Goal: Information Seeking & Learning: Learn about a topic

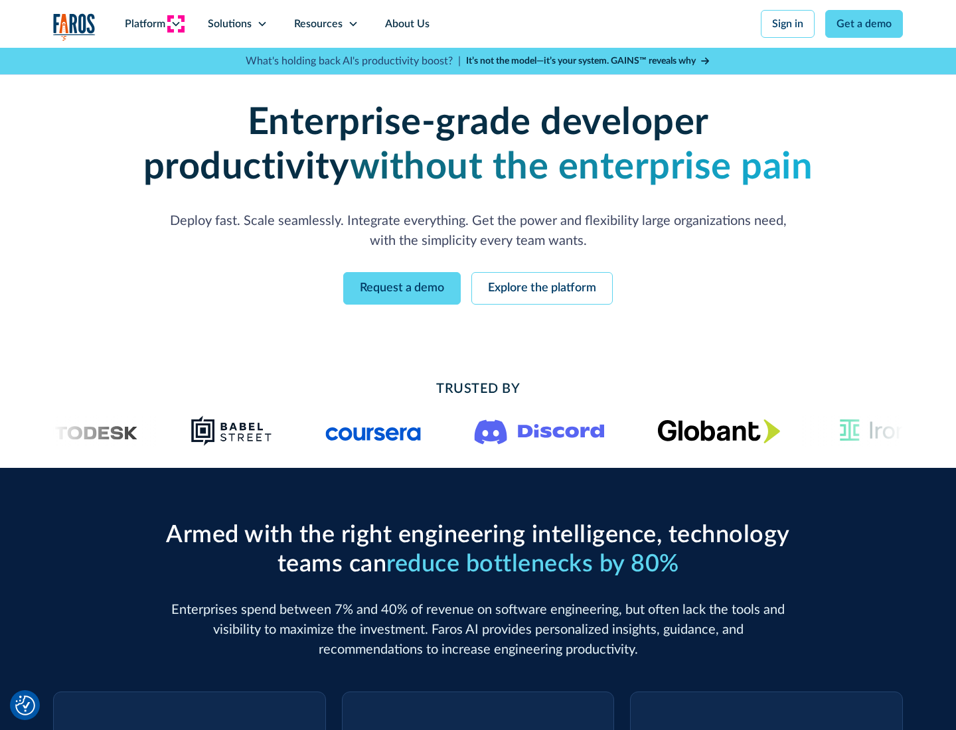
click at [175, 24] on icon at bounding box center [176, 24] width 11 height 11
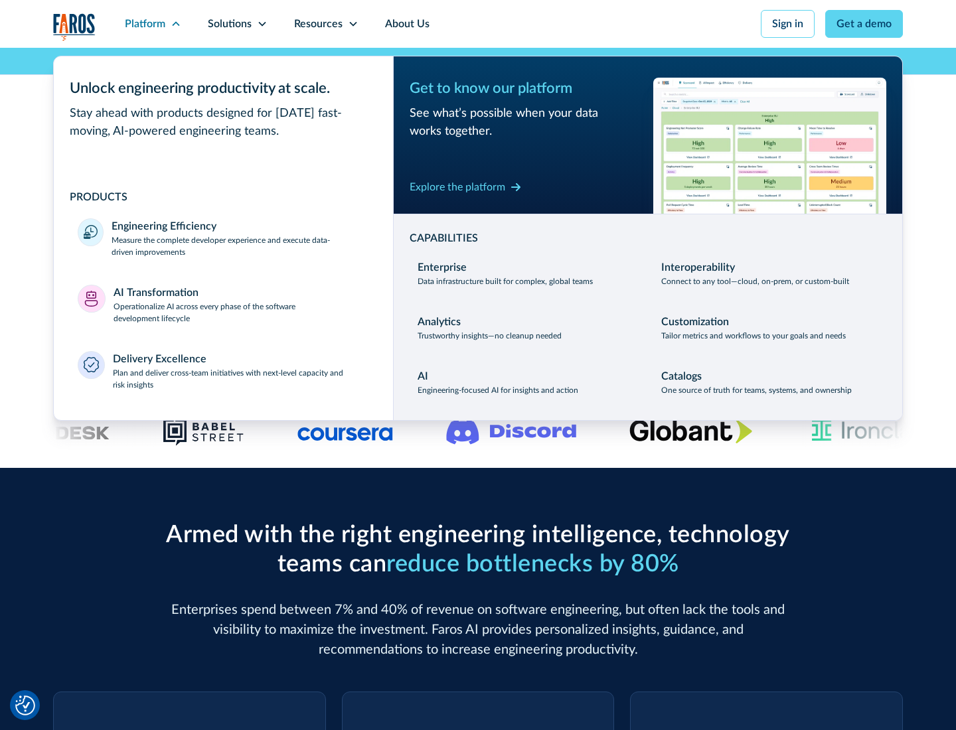
click at [240, 246] on p "Measure the complete developer experience and execute data-driven improvements" at bounding box center [241, 246] width 258 height 24
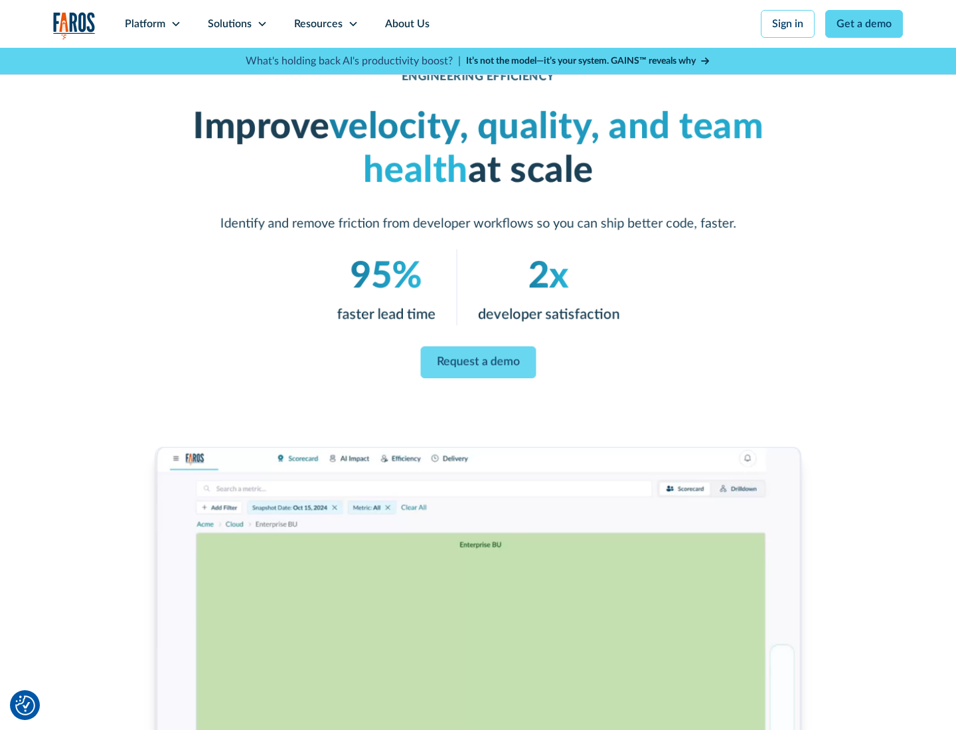
click at [478, 362] on link "Request a demo" at bounding box center [478, 363] width 116 height 32
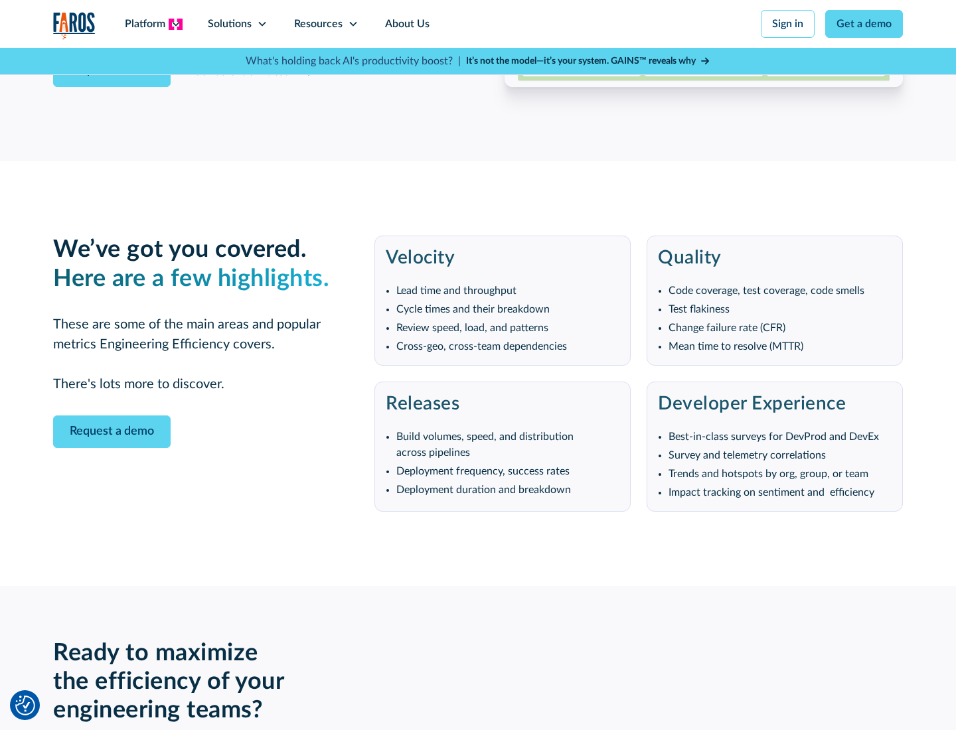
click at [175, 24] on icon at bounding box center [176, 24] width 11 height 11
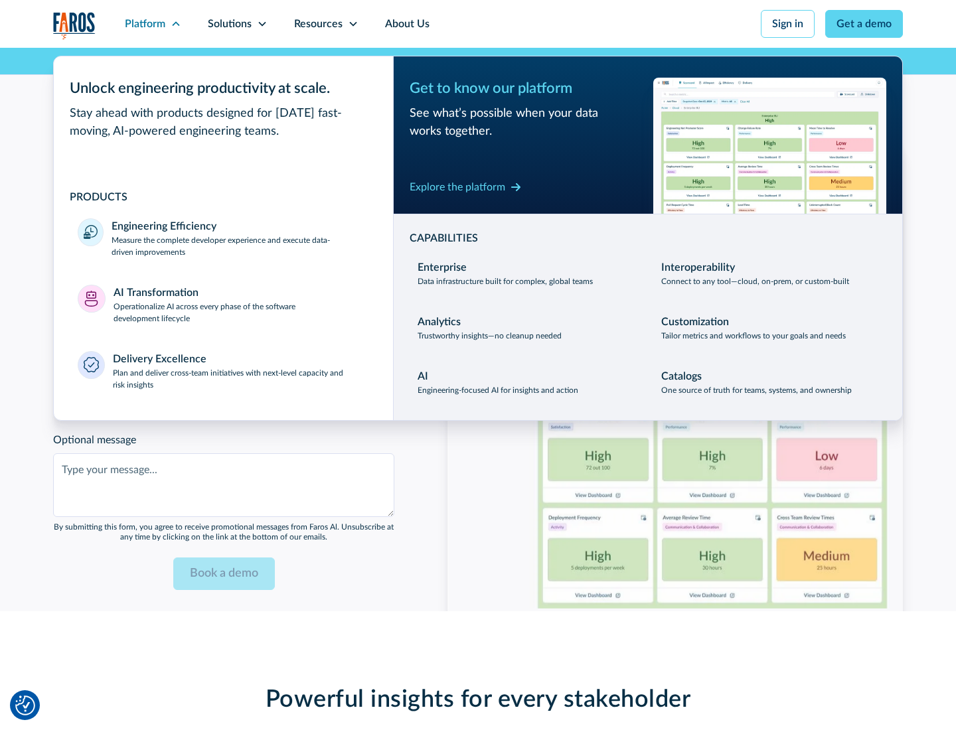
scroll to position [2912, 0]
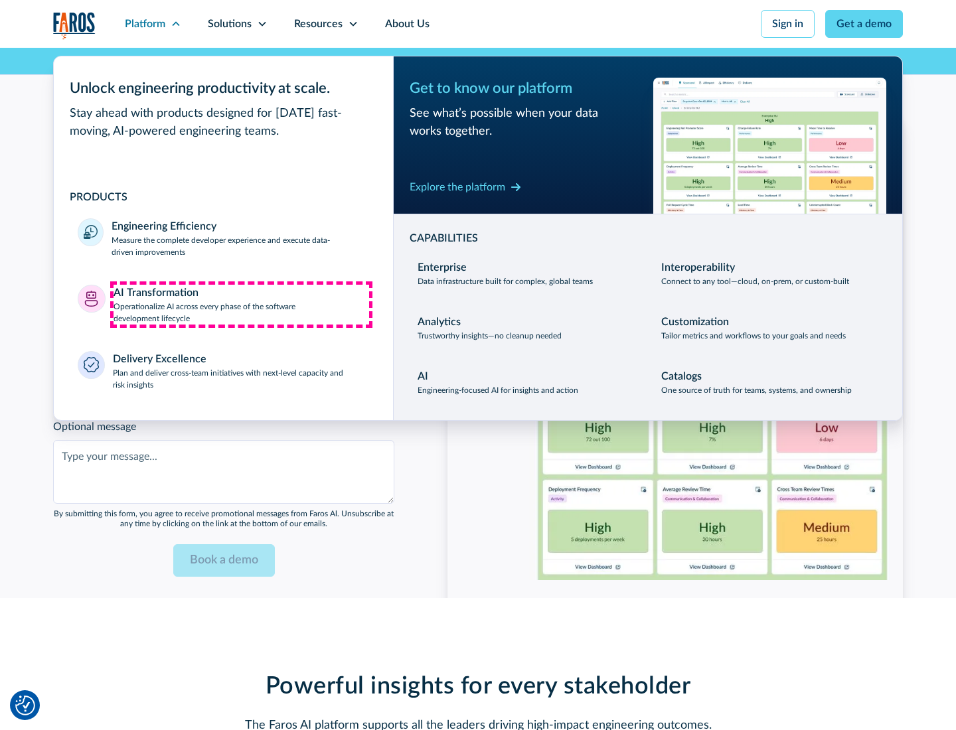
click at [241, 304] on p "Operationalize AI across every phase of the software development lifecycle" at bounding box center [242, 313] width 256 height 24
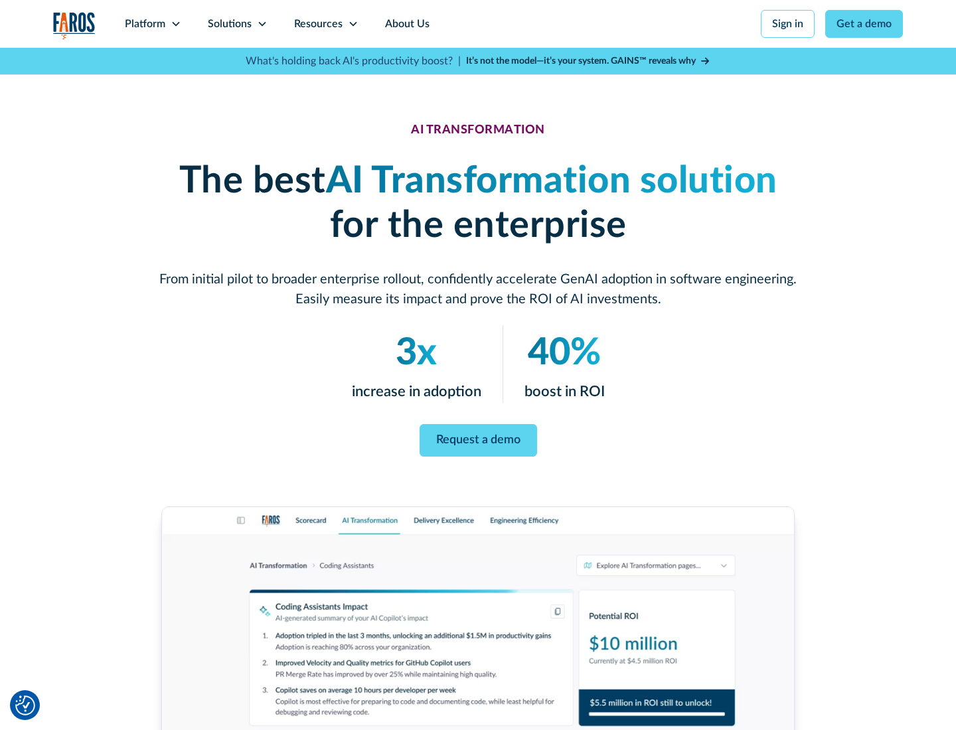
scroll to position [76, 0]
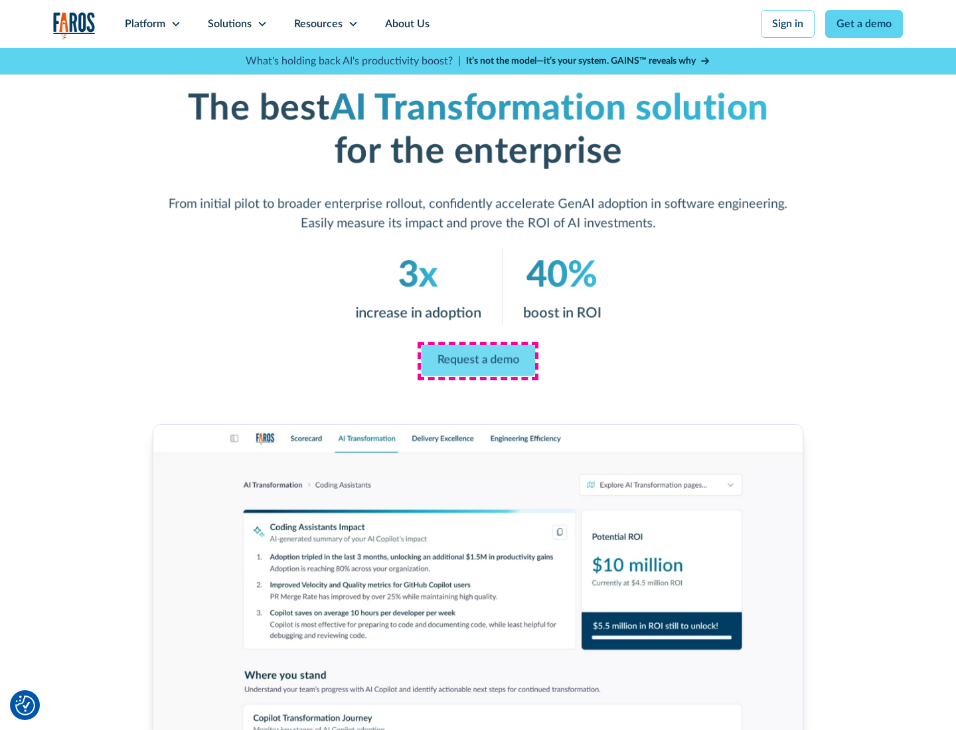
click at [478, 360] on link "Request a demo" at bounding box center [478, 361] width 114 height 32
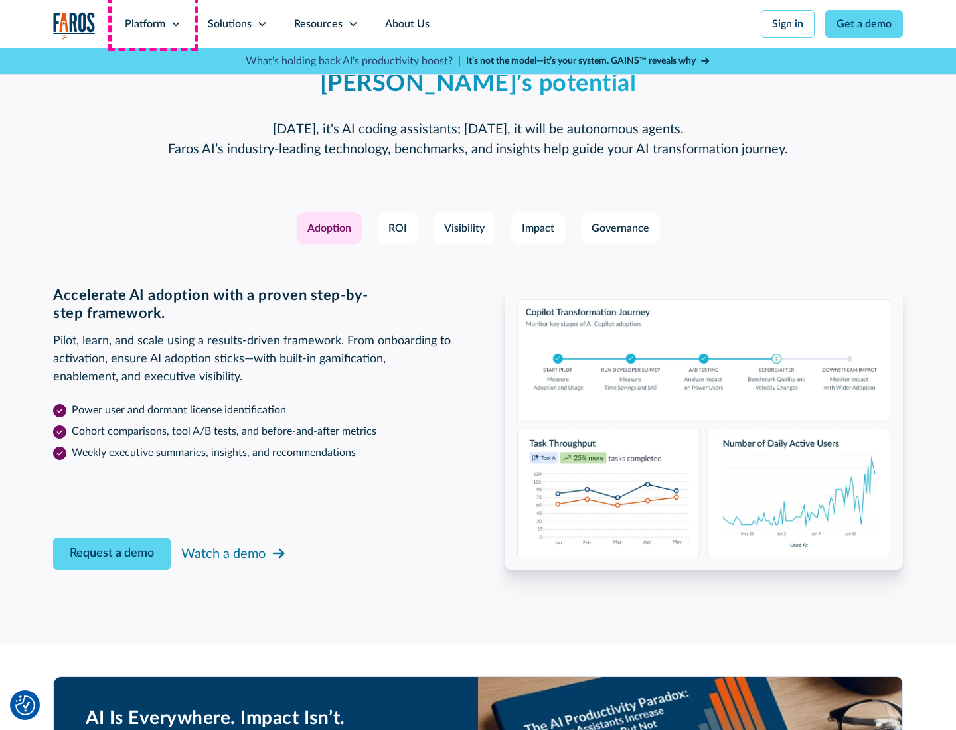
click at [153, 24] on div "Platform" at bounding box center [145, 24] width 40 height 16
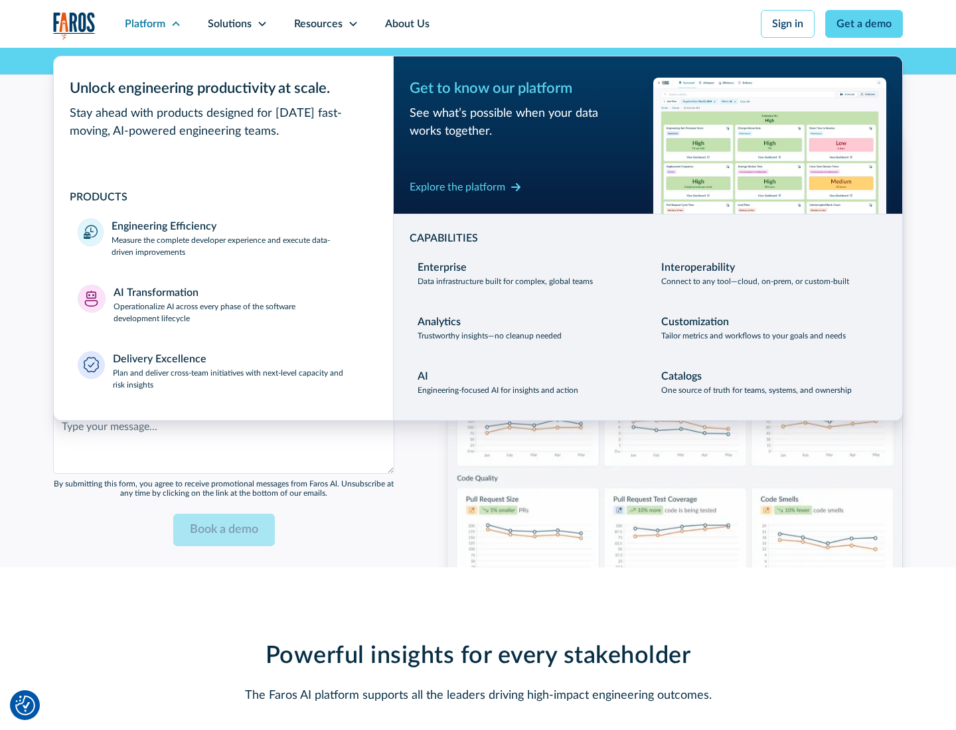
scroll to position [3232, 0]
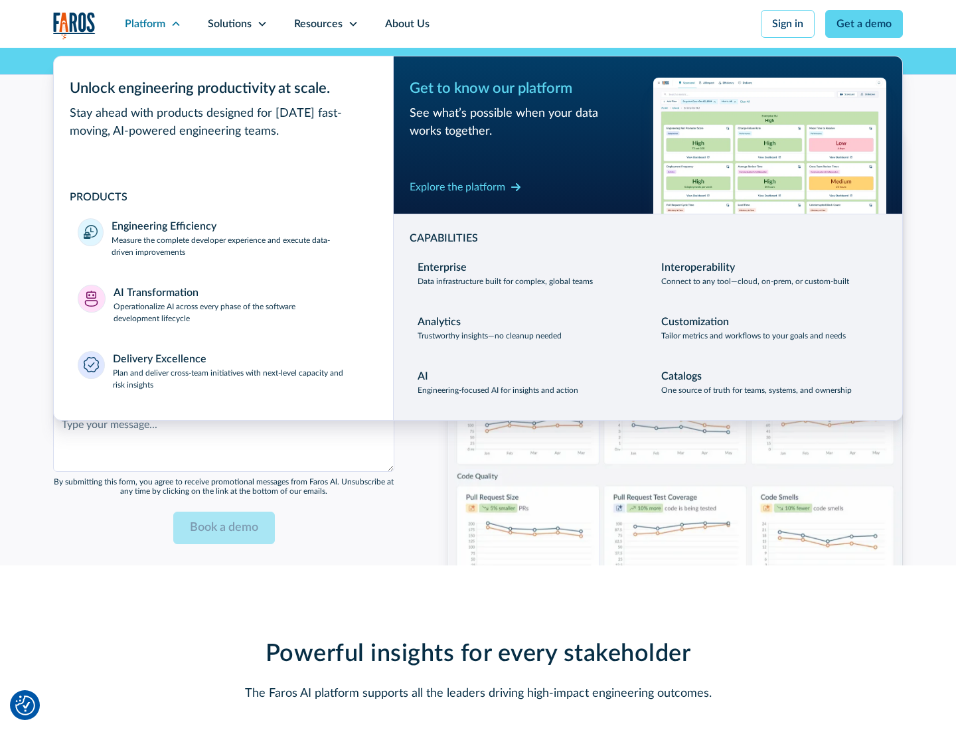
click at [457, 187] on div "Explore the platform" at bounding box center [458, 187] width 96 height 16
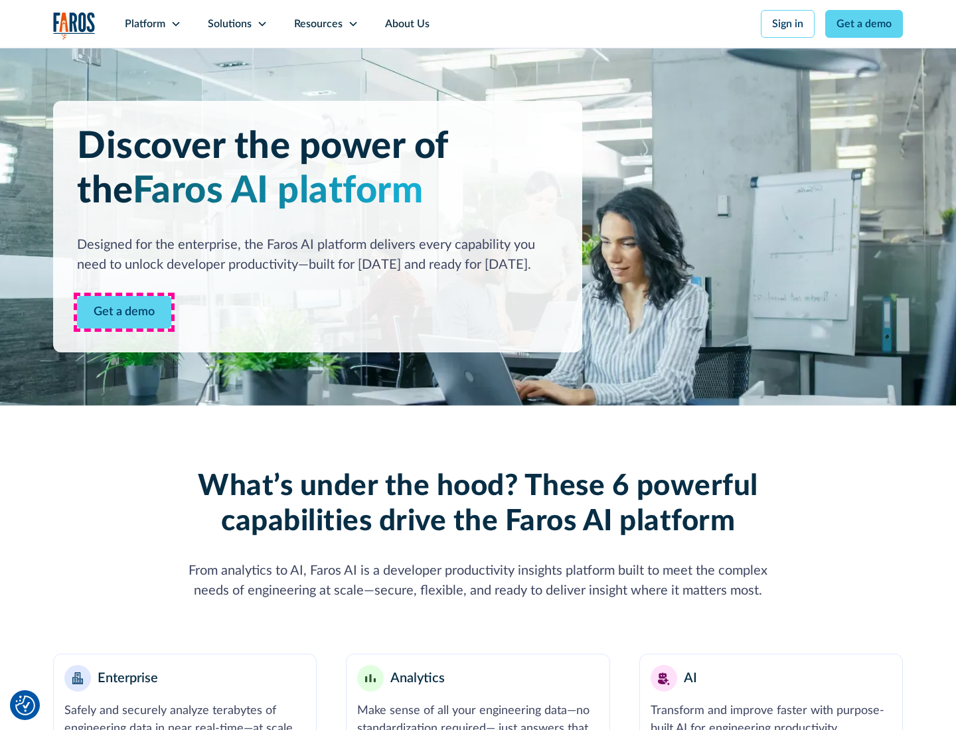
click at [124, 312] on link "Get a demo" at bounding box center [124, 312] width 94 height 33
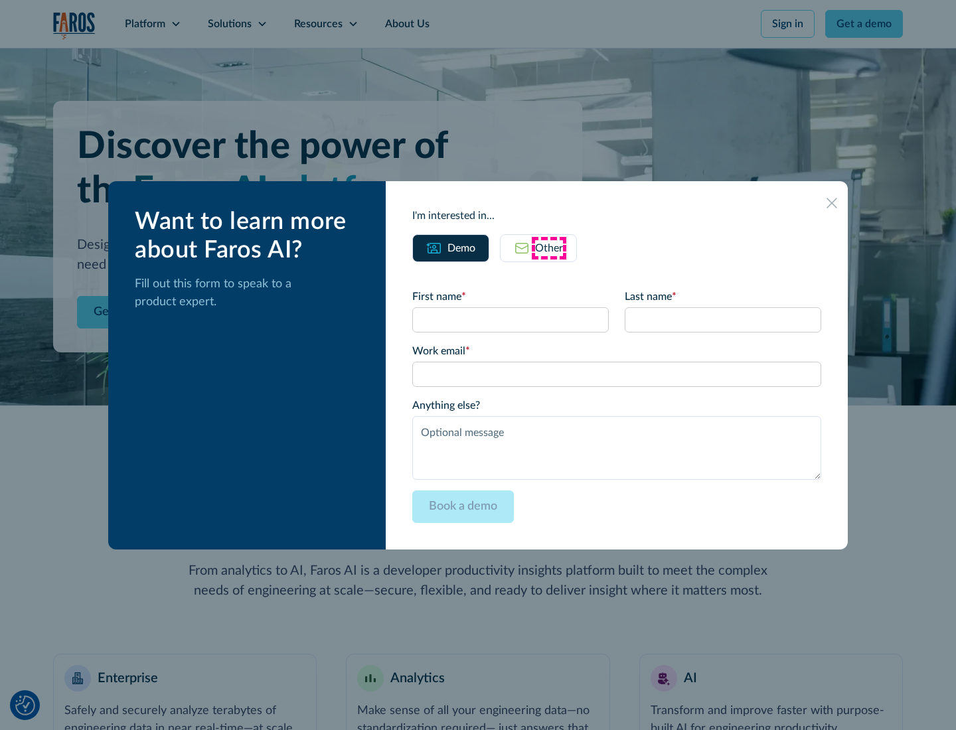
click at [549, 248] on div "Other" at bounding box center [549, 248] width 28 height 16
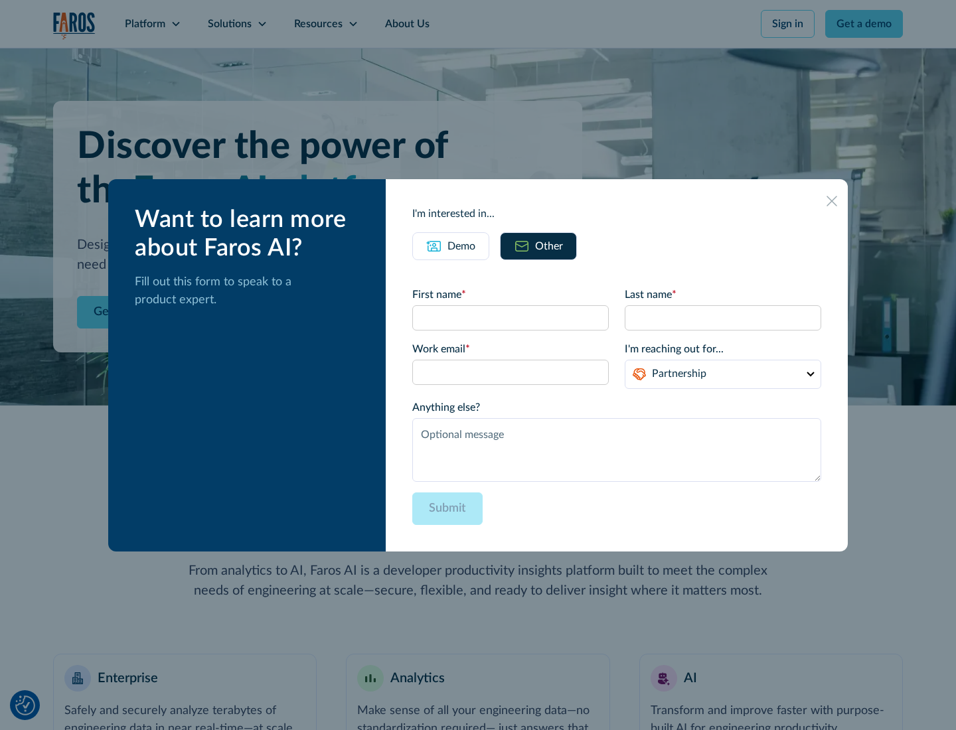
click at [461, 246] on div "Demo" at bounding box center [461, 246] width 28 height 16
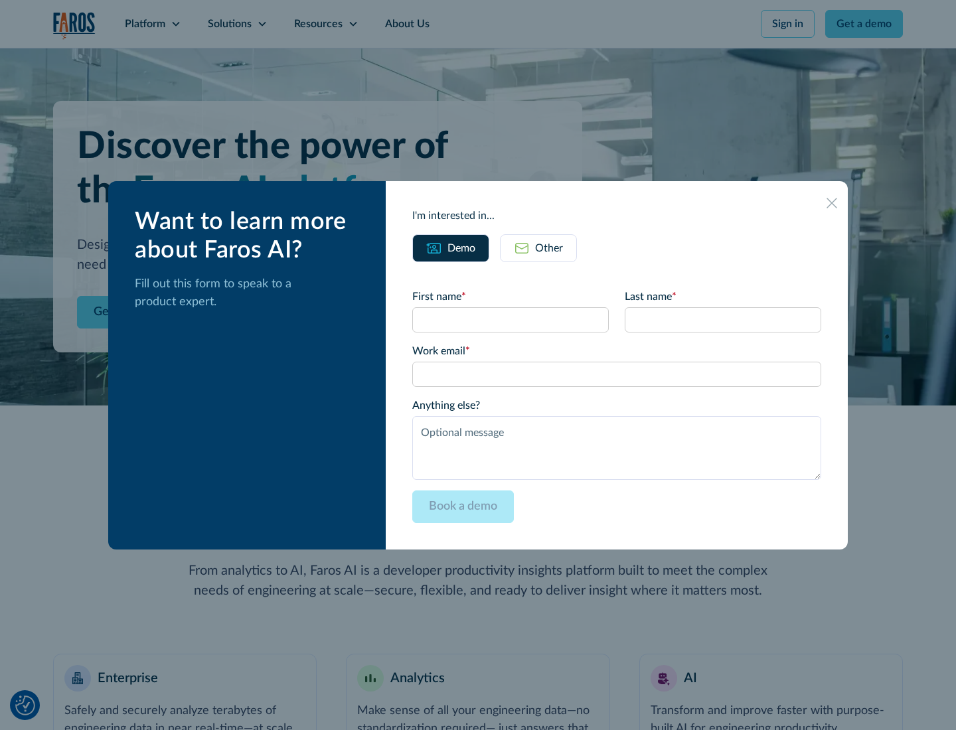
click at [832, 202] on icon at bounding box center [831, 203] width 11 height 11
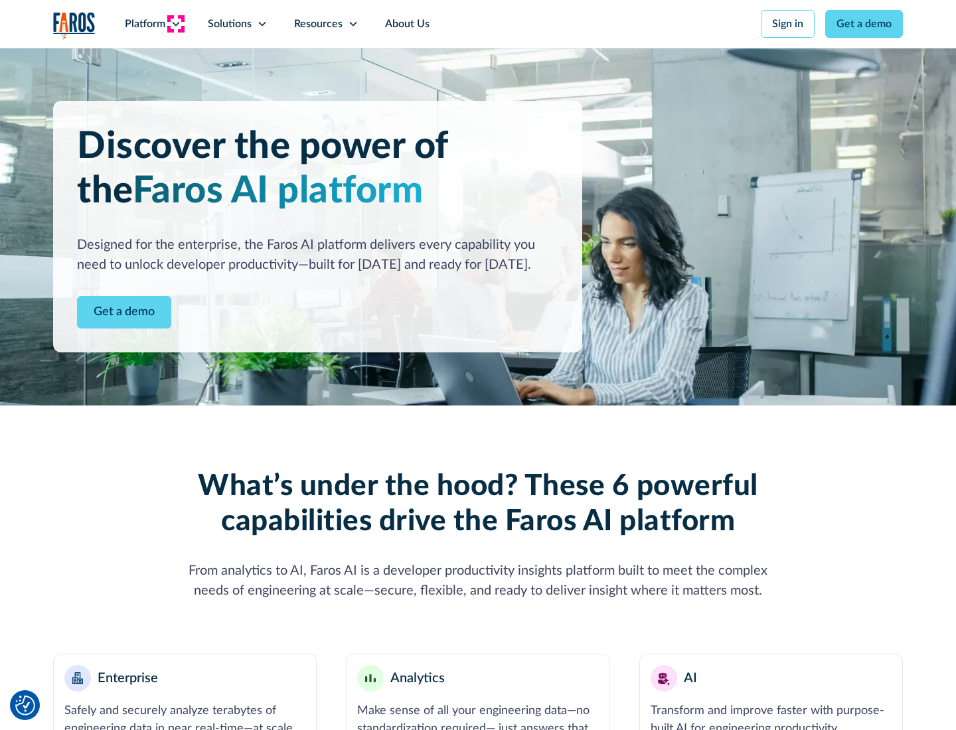
click at [175, 24] on icon at bounding box center [176, 24] width 11 height 11
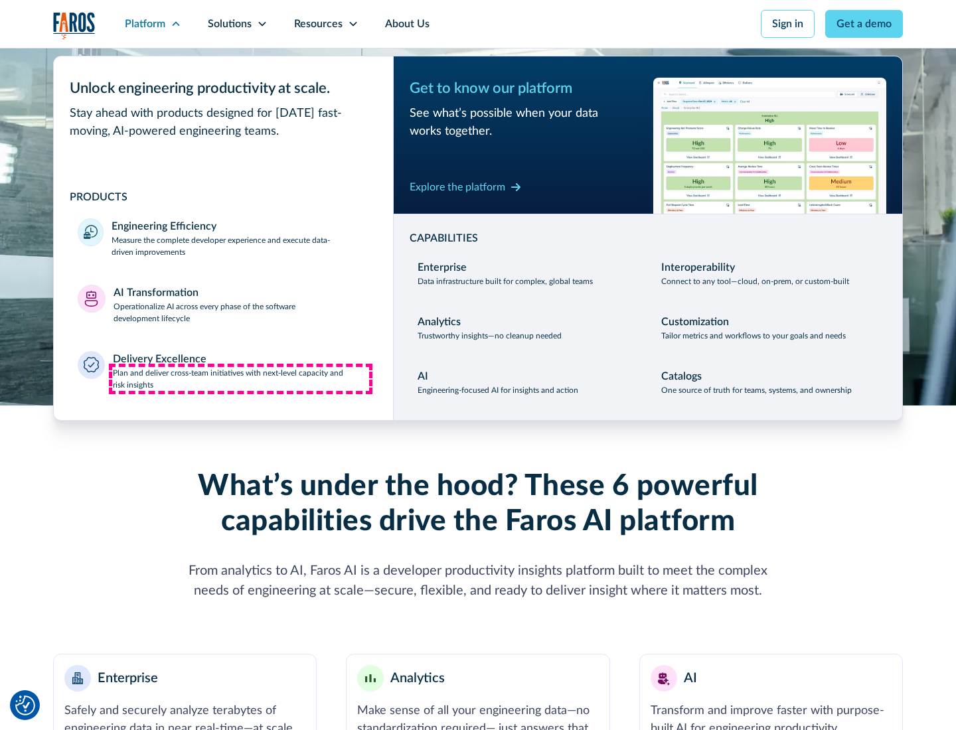
click at [240, 378] on p "Plan and deliver cross-team initiatives with next-level capacity and risk insig…" at bounding box center [241, 379] width 257 height 24
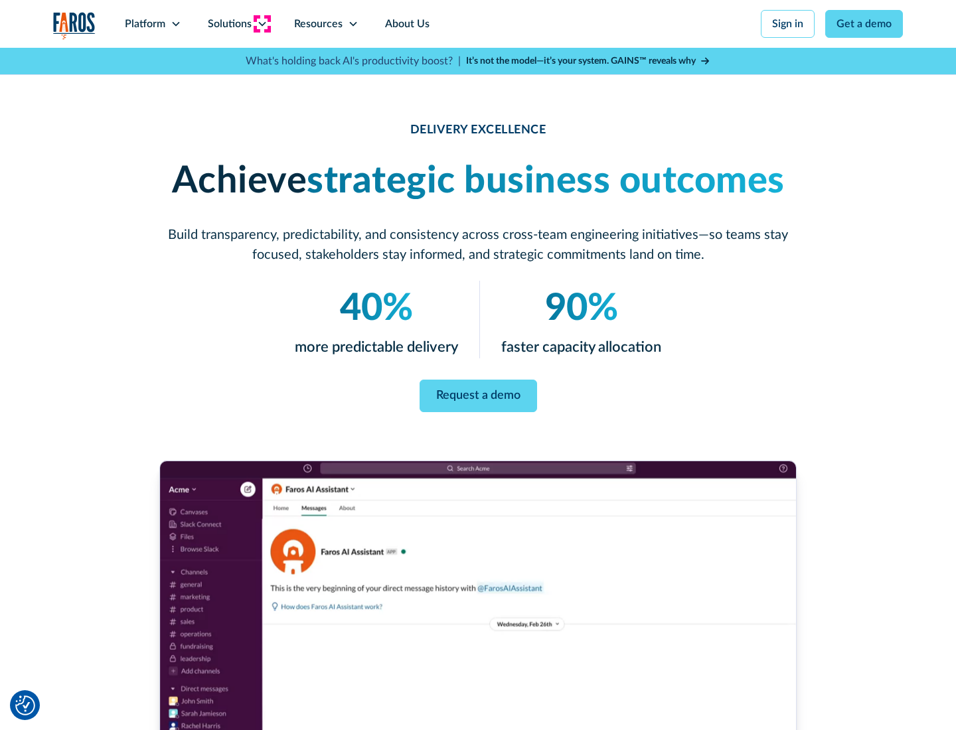
click at [262, 24] on icon at bounding box center [262, 24] width 11 height 11
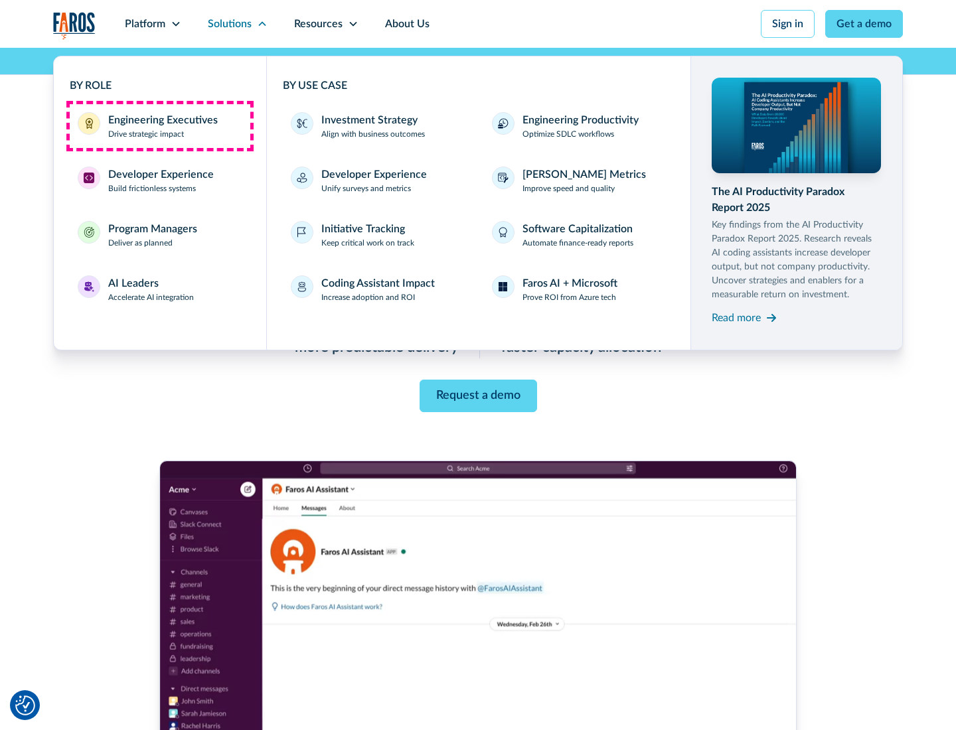
click at [159, 126] on div "Engineering Executives" at bounding box center [163, 120] width 110 height 16
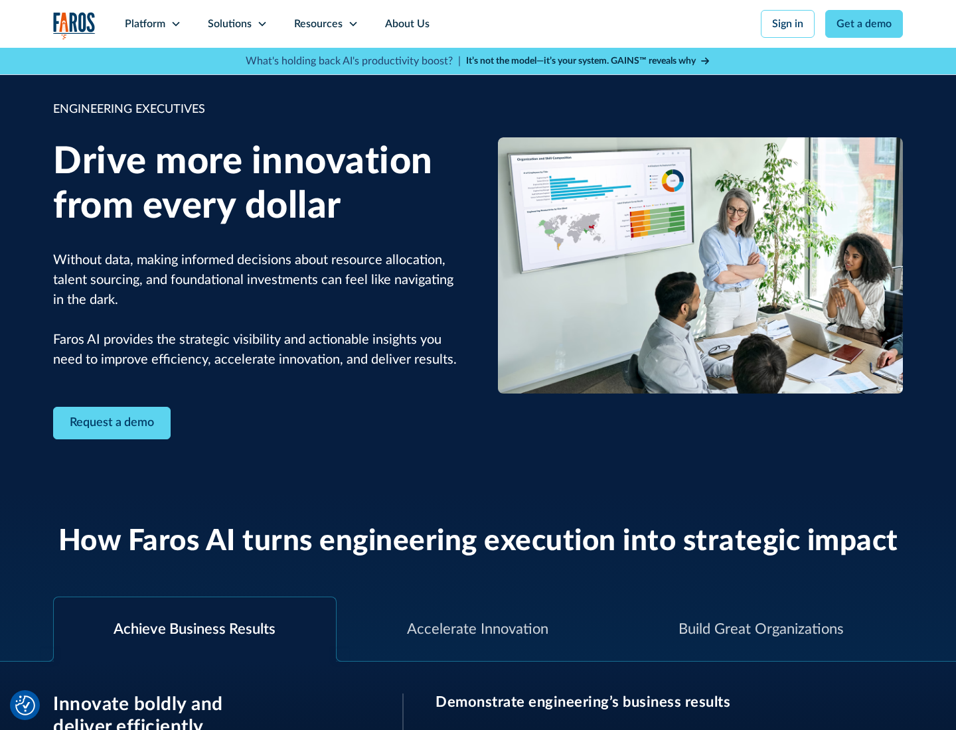
click at [262, 24] on icon at bounding box center [262, 24] width 11 height 11
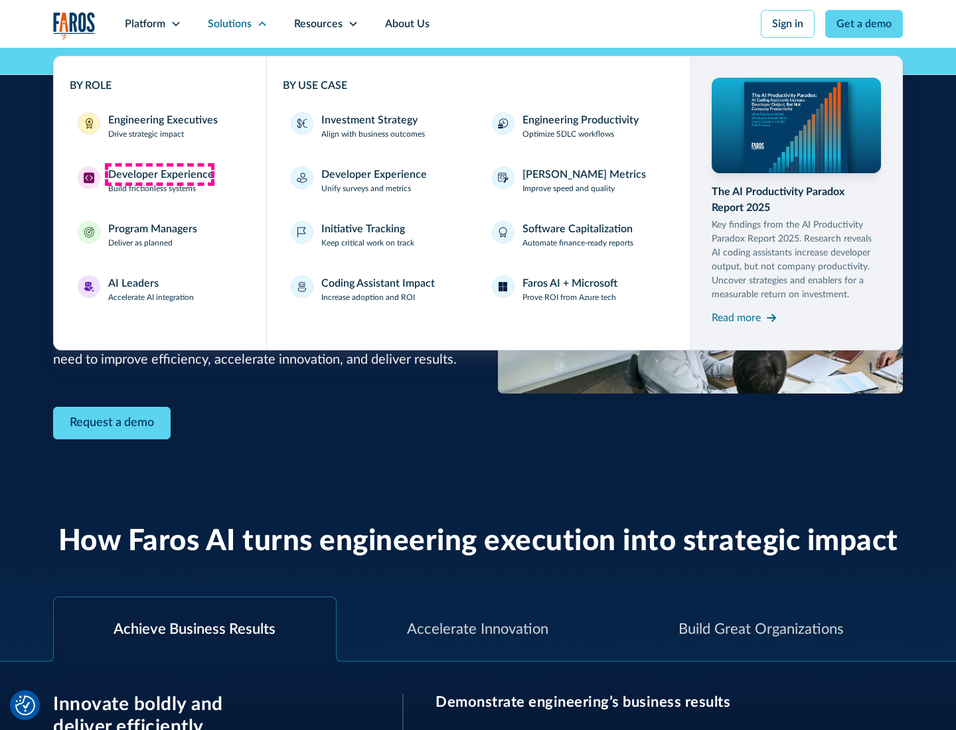
click at [159, 175] on div "Developer Experience" at bounding box center [161, 175] width 106 height 16
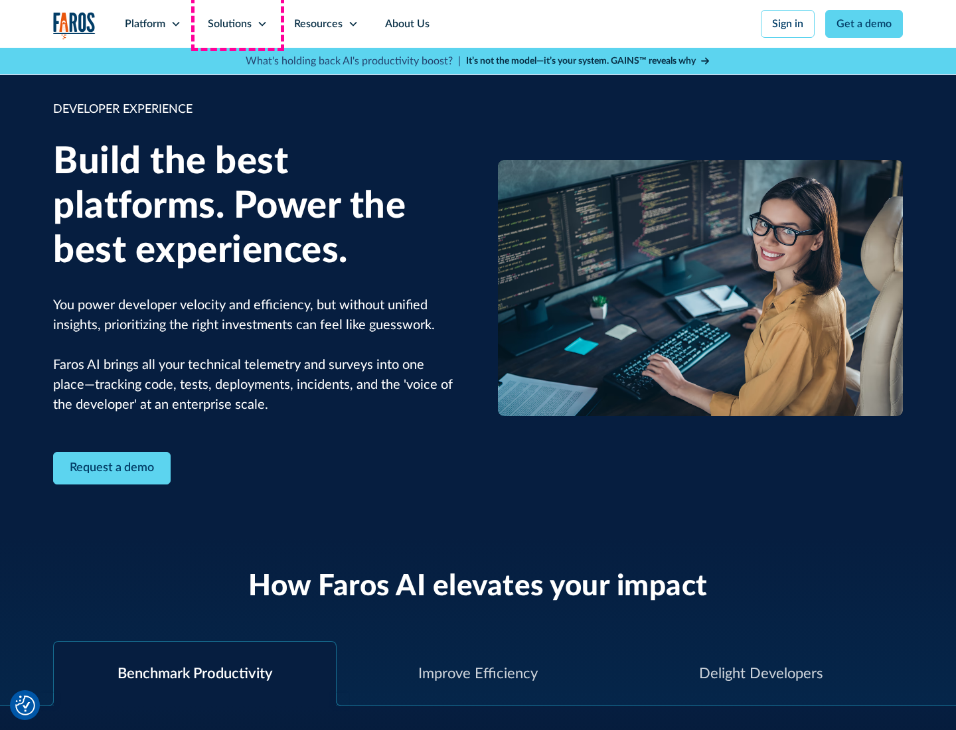
click at [237, 24] on div "Solutions" at bounding box center [230, 24] width 44 height 16
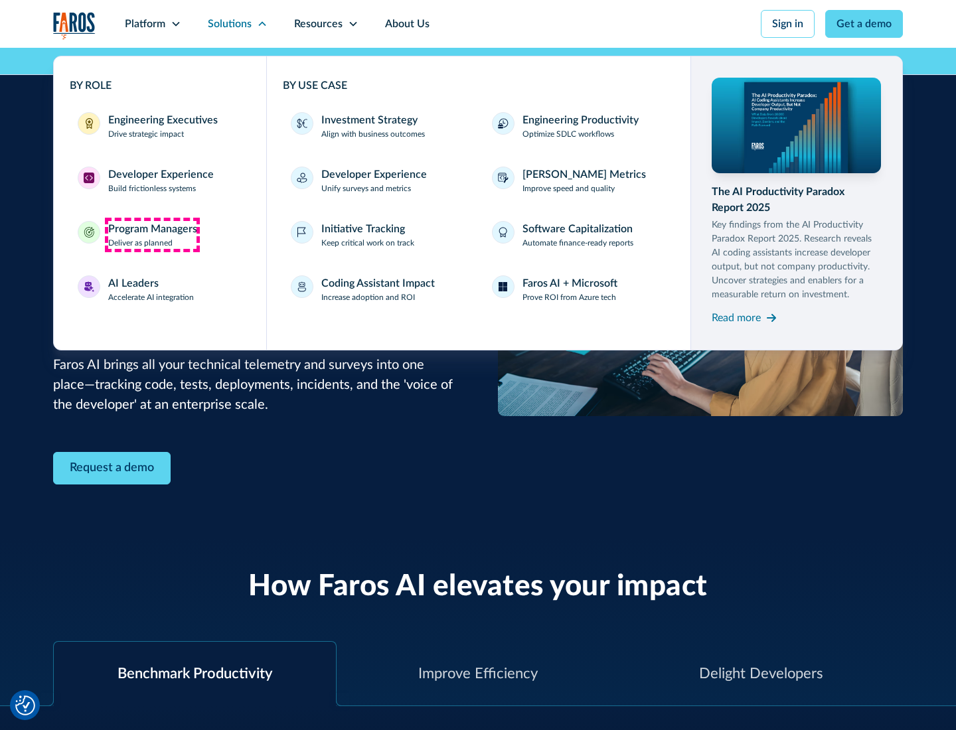
click at [152, 235] on div "Program Managers" at bounding box center [152, 229] width 89 height 16
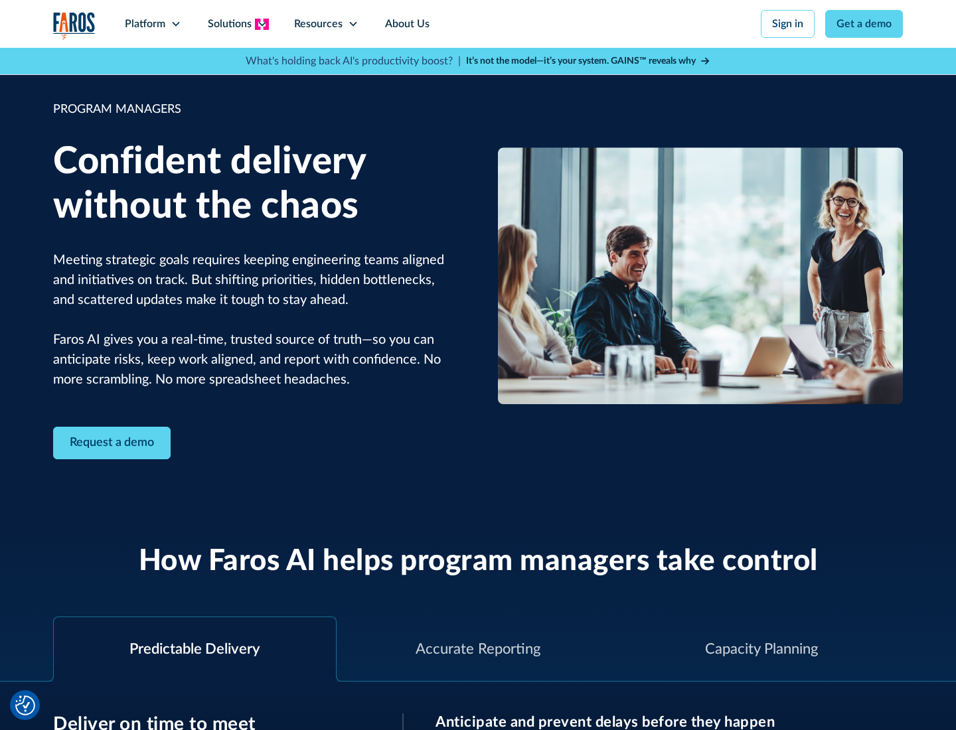
click at [262, 24] on icon at bounding box center [262, 24] width 11 height 11
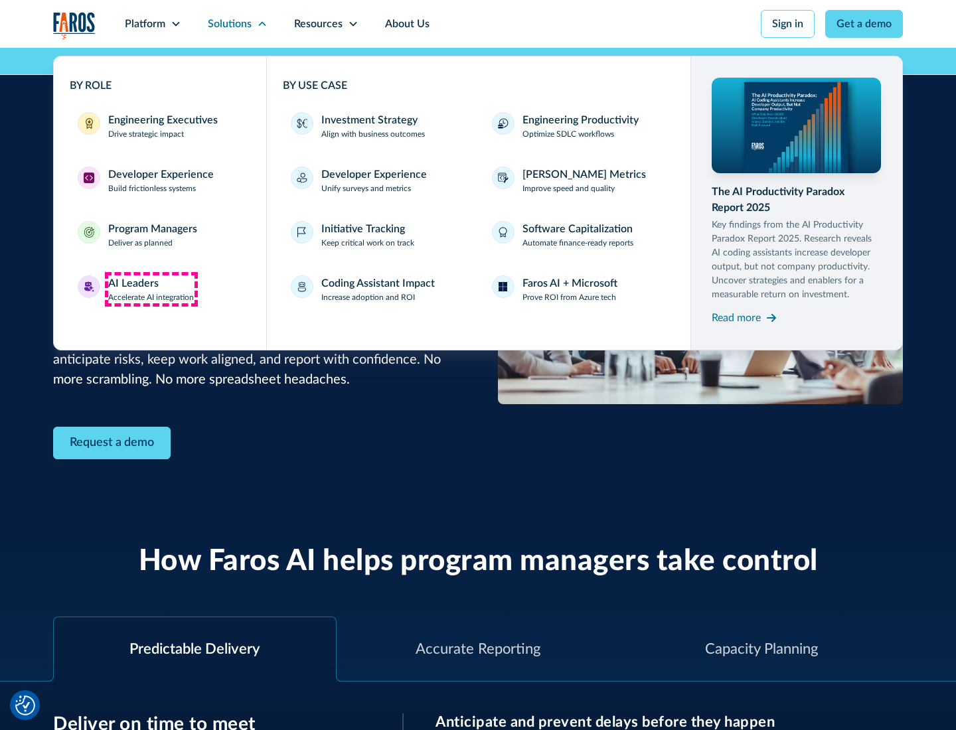
click at [151, 289] on div "AI Leaders" at bounding box center [133, 283] width 50 height 16
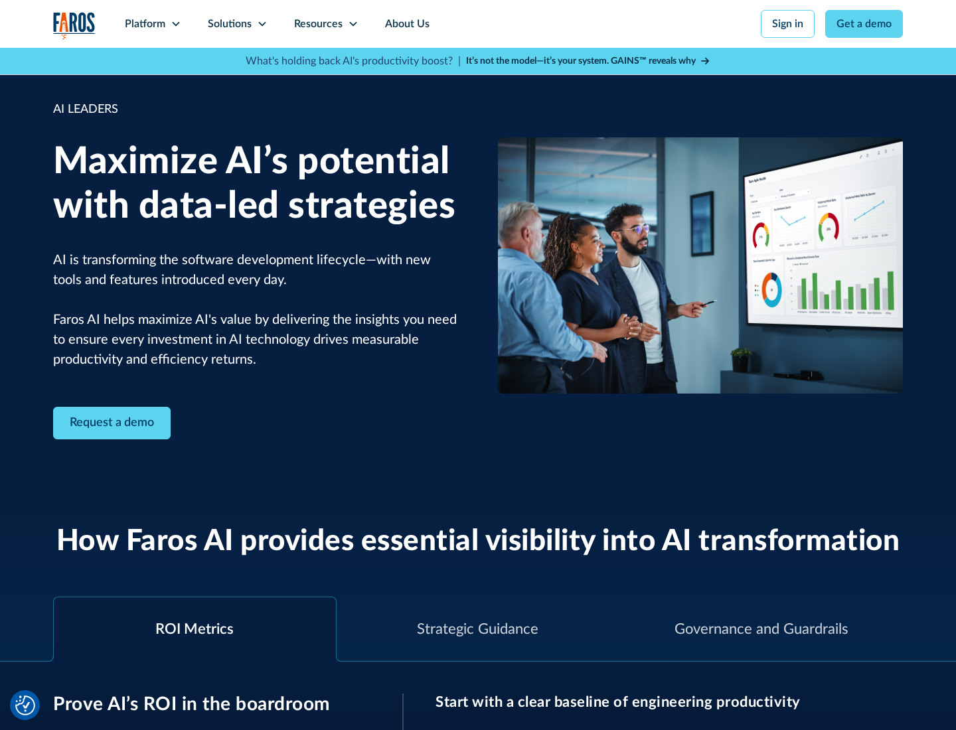
click at [262, 24] on icon at bounding box center [262, 24] width 11 height 11
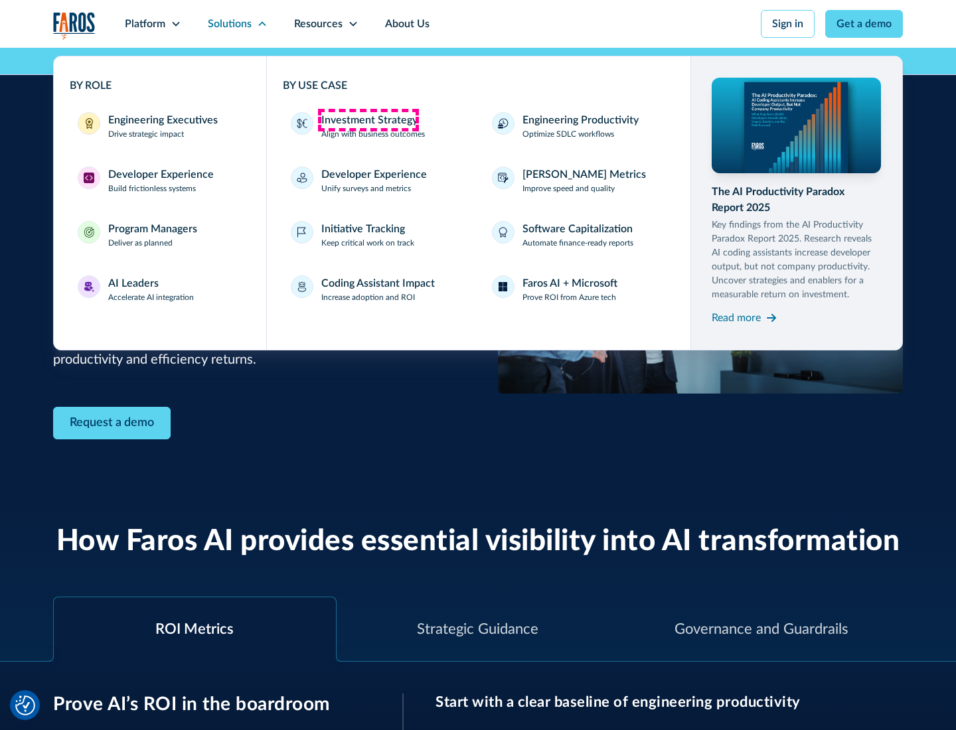
click at [368, 120] on div "Investment Strategy" at bounding box center [369, 120] width 96 height 16
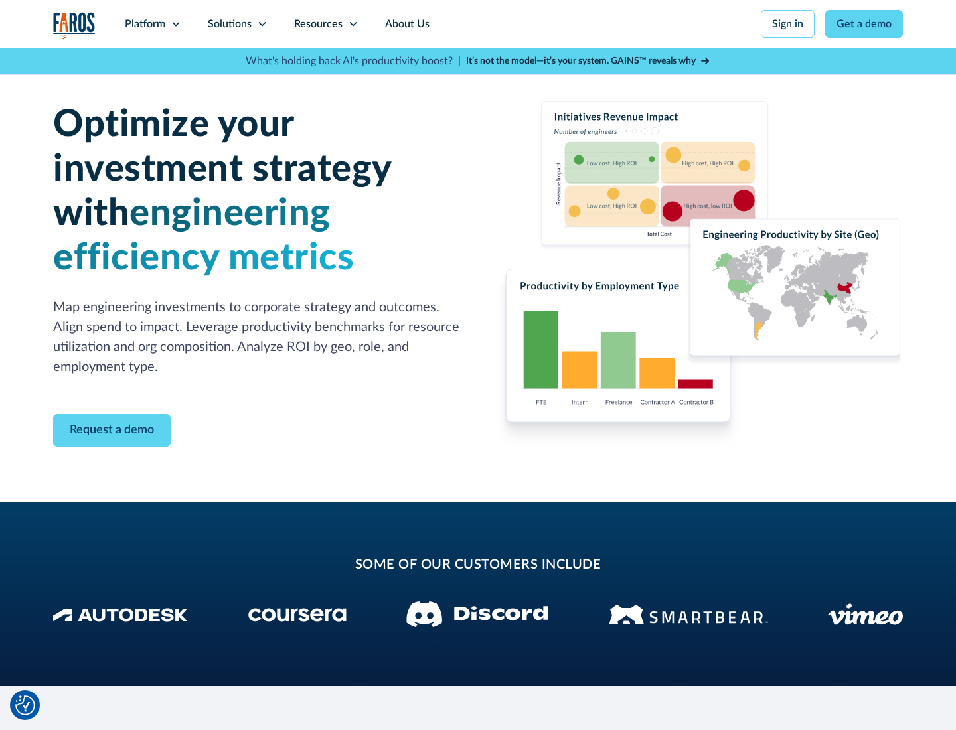
click at [262, 24] on icon at bounding box center [262, 24] width 11 height 11
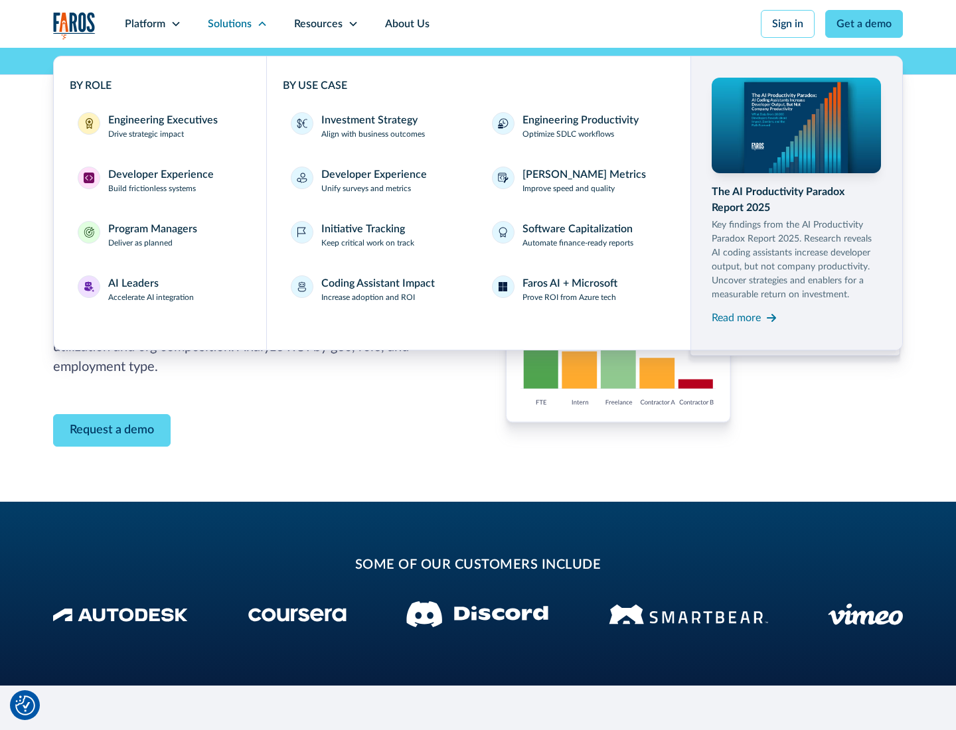
click at [569, 297] on p "Prove ROI from Azure tech" at bounding box center [569, 297] width 94 height 12
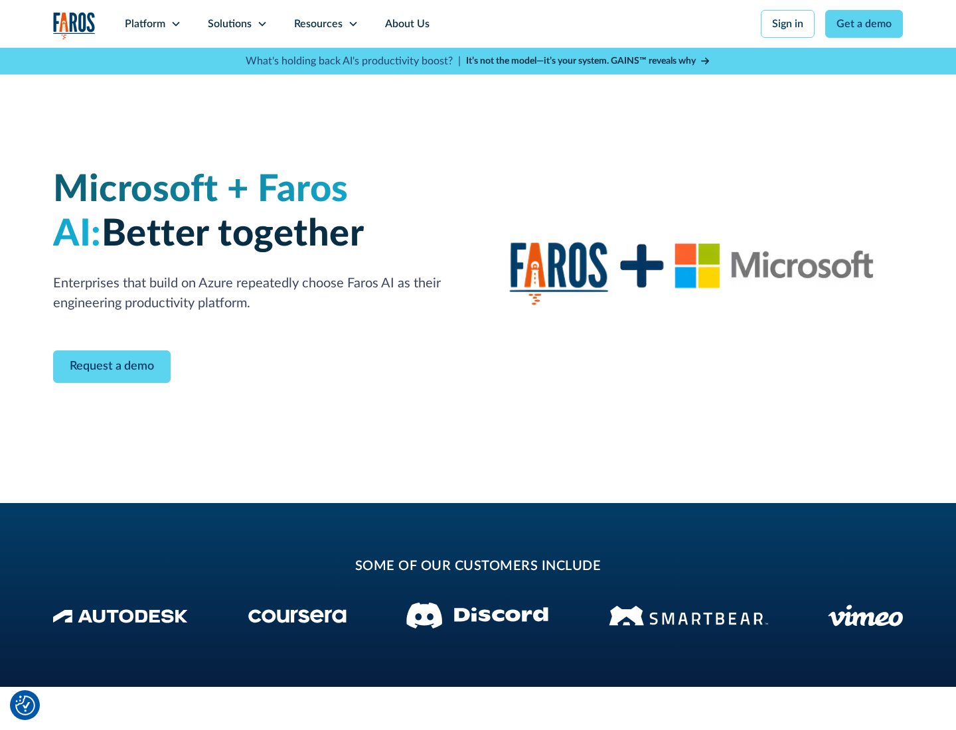
click at [262, 24] on icon at bounding box center [262, 24] width 11 height 11
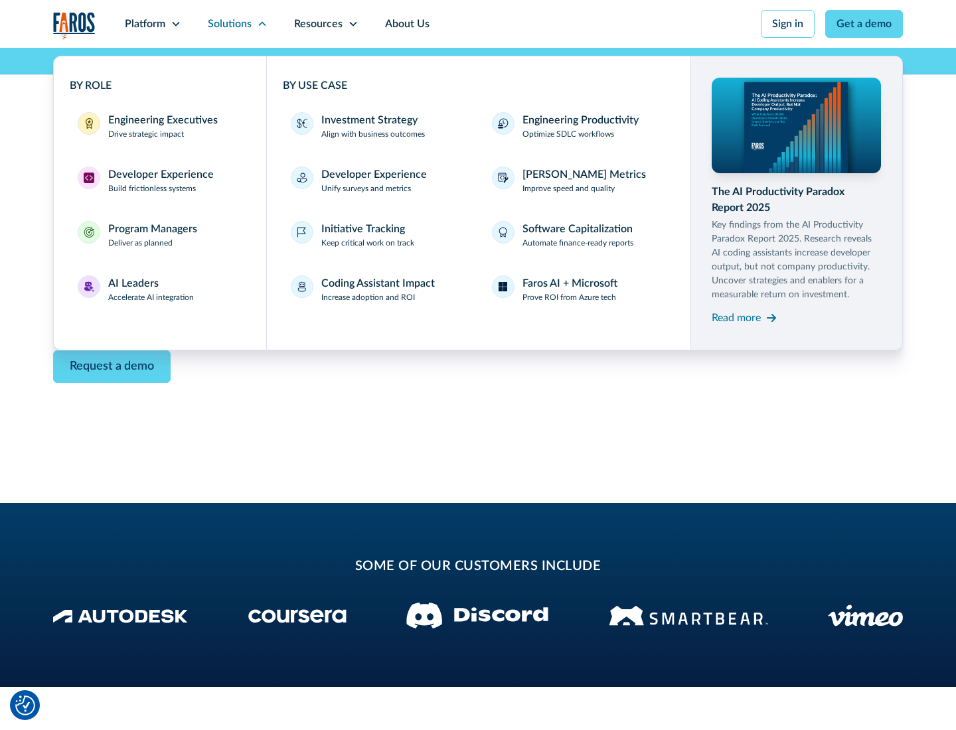
click at [736, 317] on div "Read more" at bounding box center [736, 318] width 49 height 16
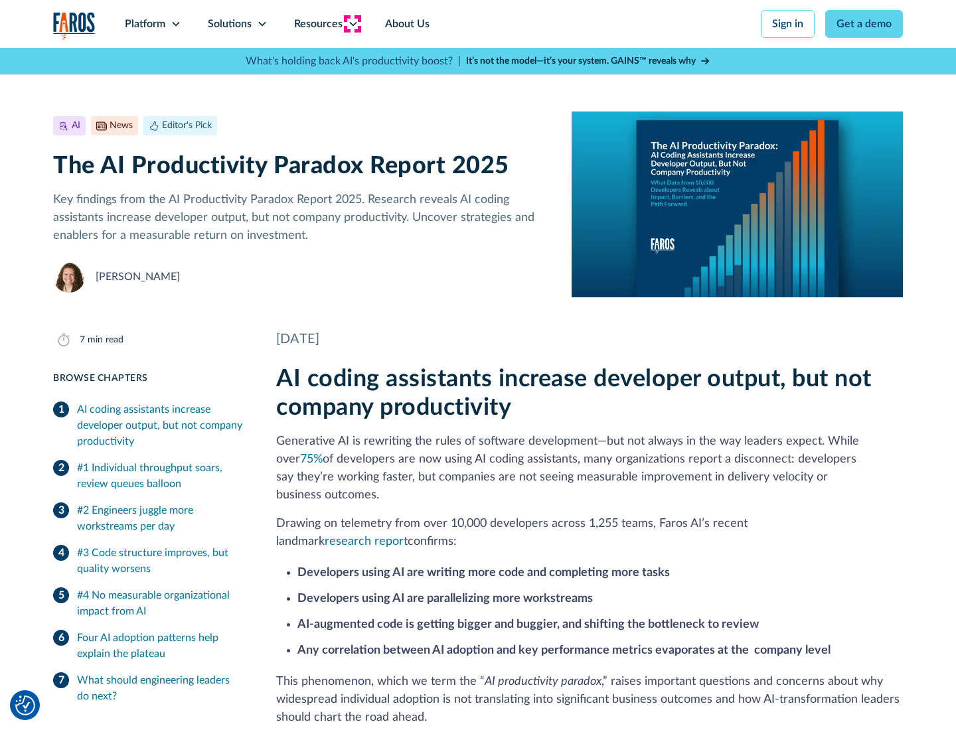
click at [352, 24] on icon at bounding box center [353, 24] width 11 height 11
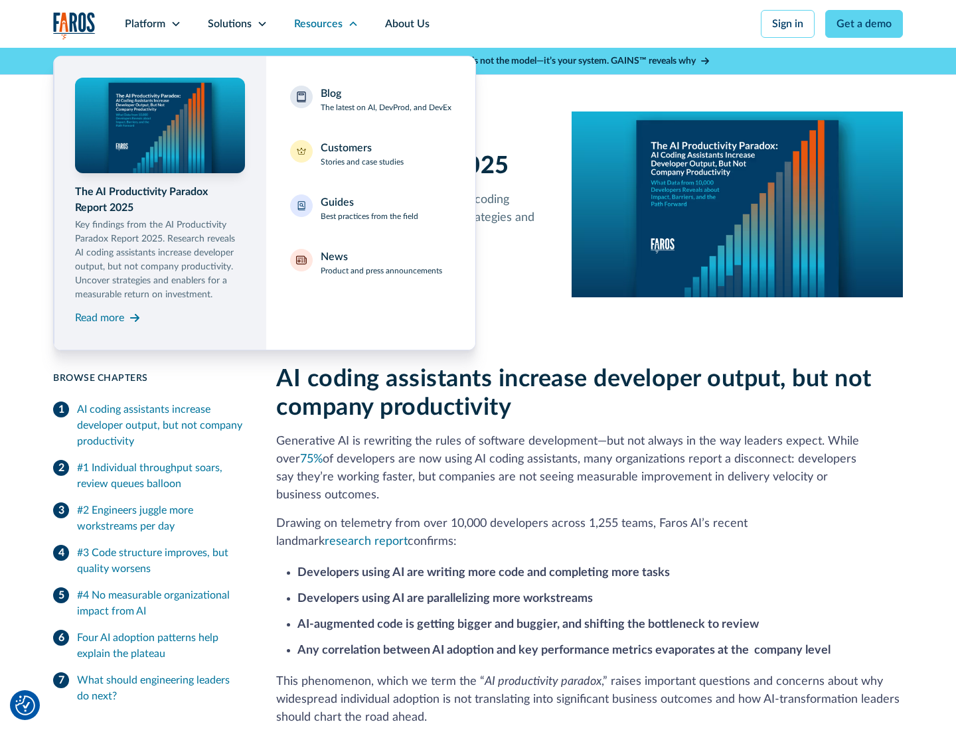
click at [386, 100] on div "Blog The latest on AI, DevProd, and DevEx" at bounding box center [386, 100] width 131 height 28
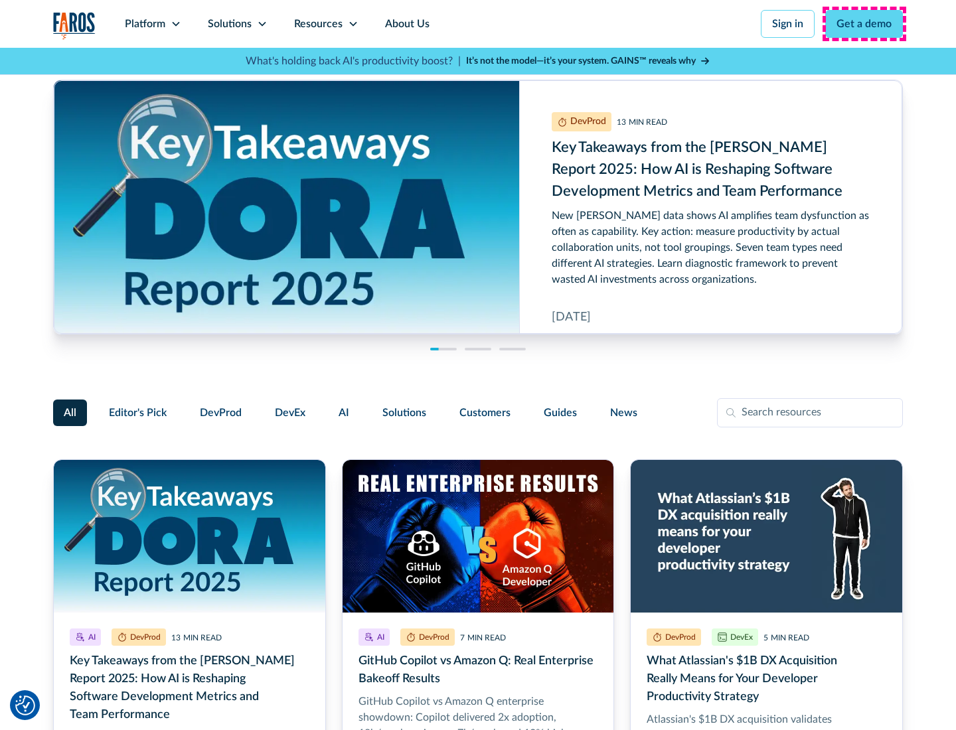
click at [864, 24] on link "Get a demo" at bounding box center [864, 24] width 78 height 28
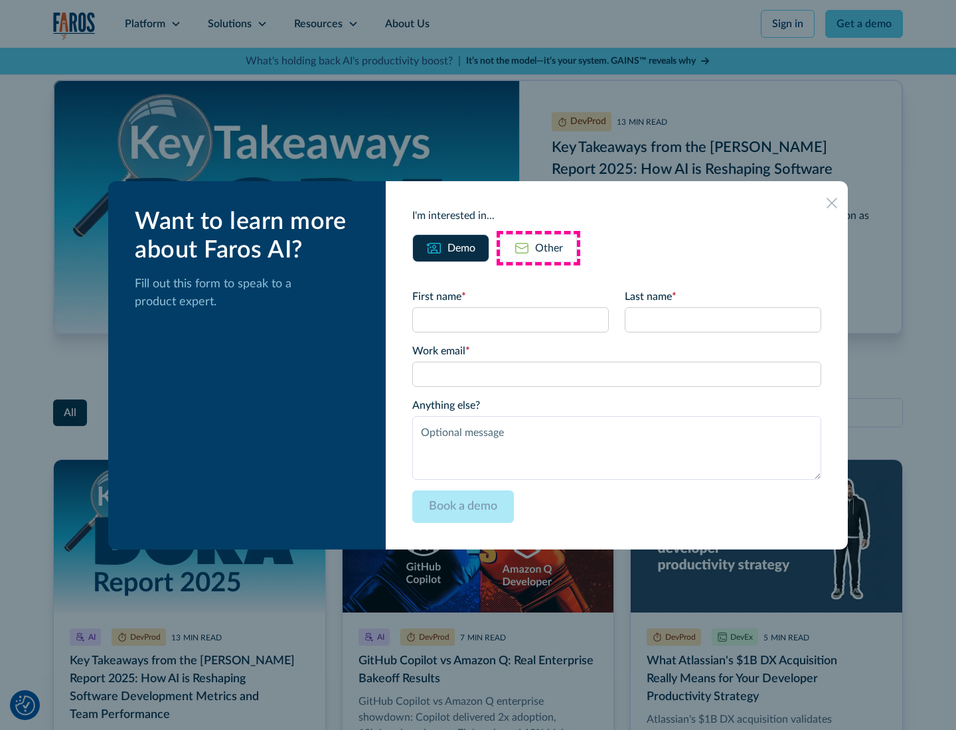
click at [538, 248] on div "Other" at bounding box center [549, 248] width 28 height 16
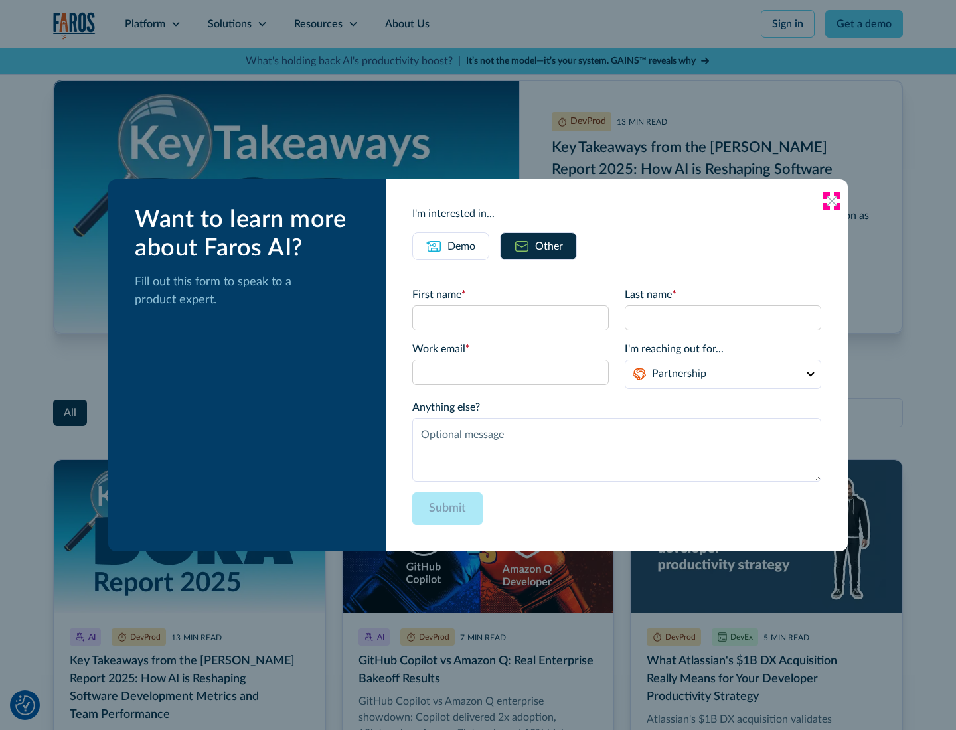
click at [832, 200] on icon at bounding box center [831, 201] width 11 height 11
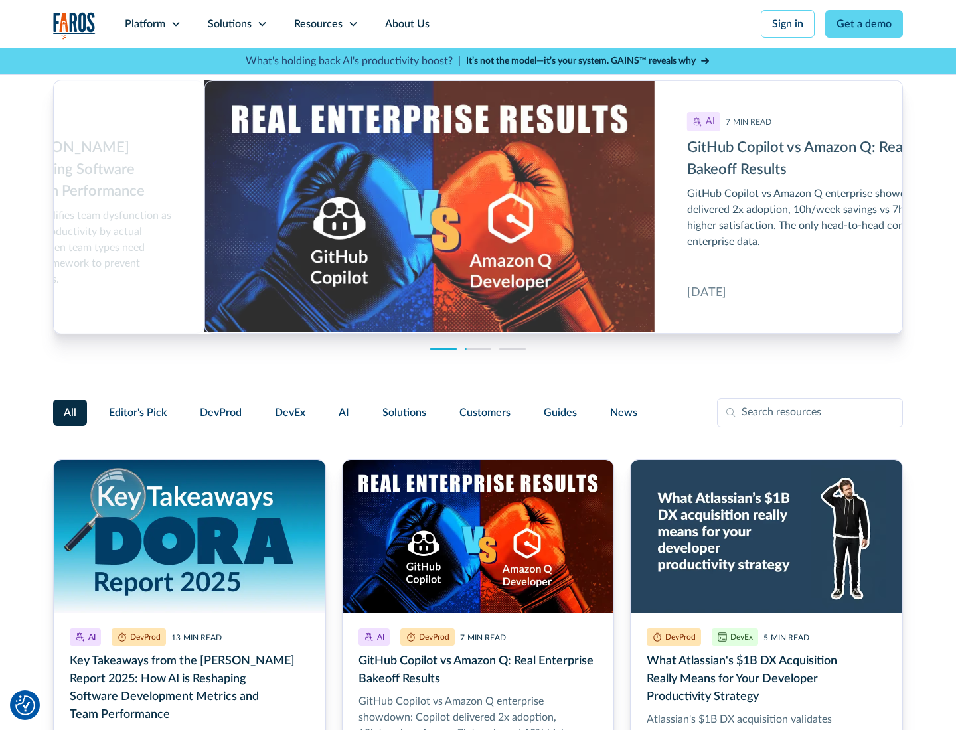
click at [406, 24] on link "About Us" at bounding box center [407, 24] width 71 height 48
